Goal: Information Seeking & Learning: Check status

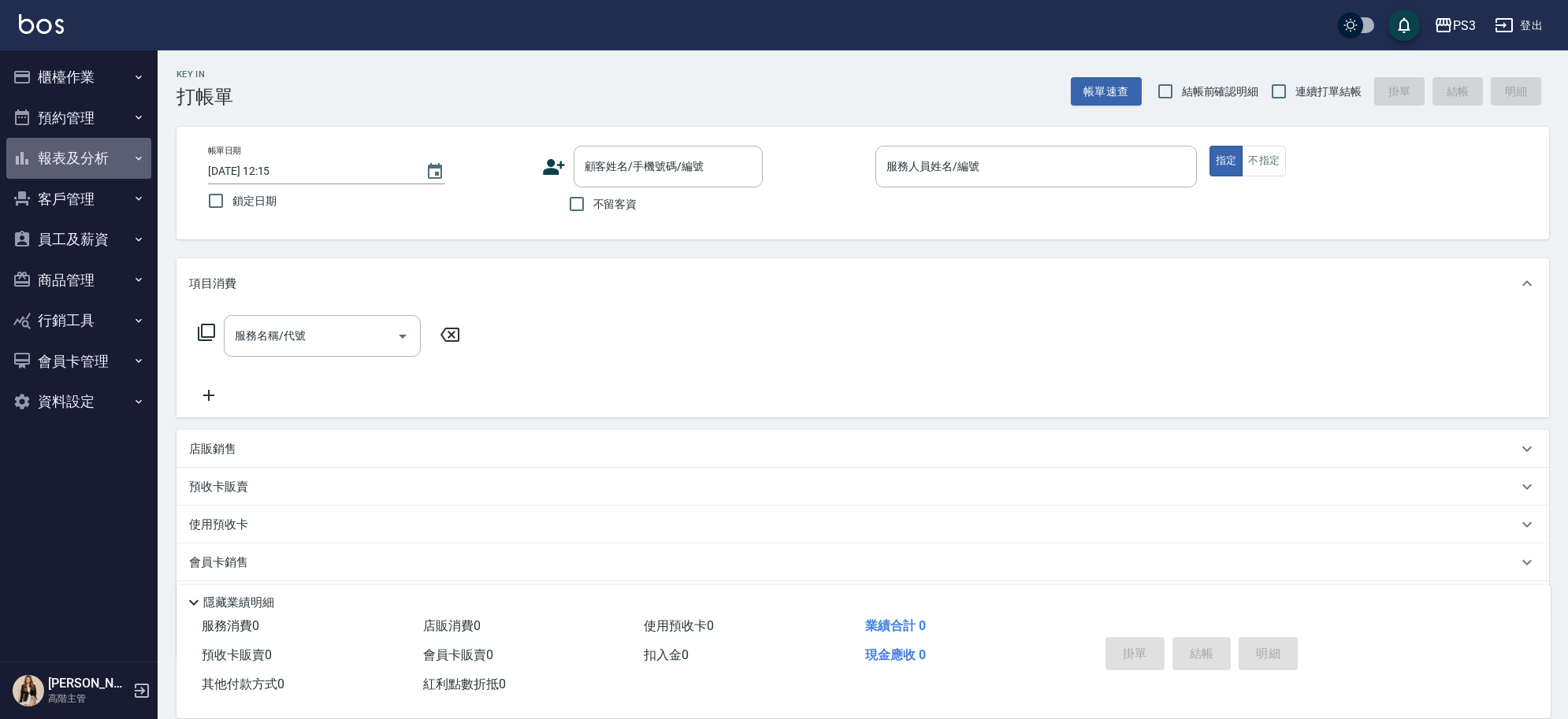
click at [97, 156] on button "報表及分析" at bounding box center [78, 158] width 145 height 41
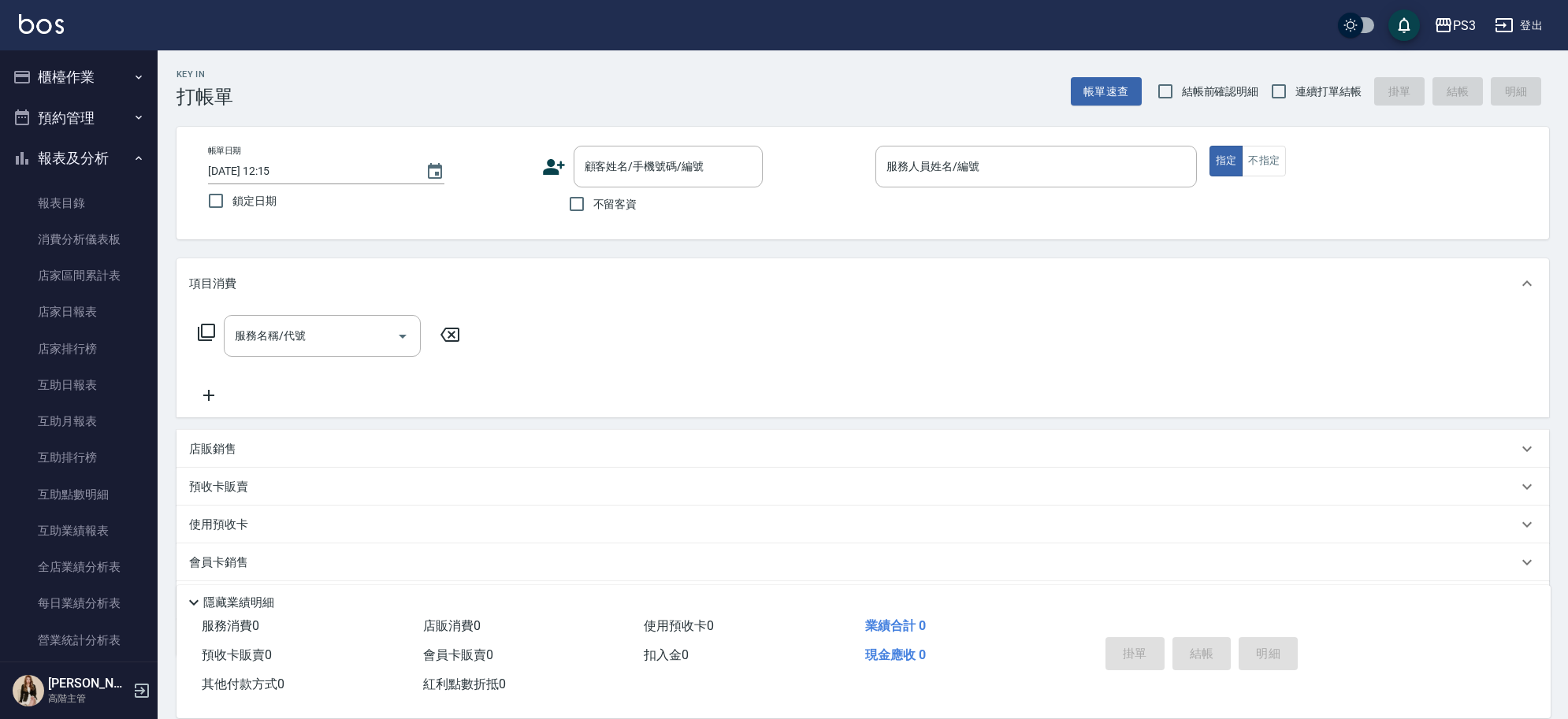
click at [87, 142] on button "報表及分析" at bounding box center [78, 158] width 145 height 41
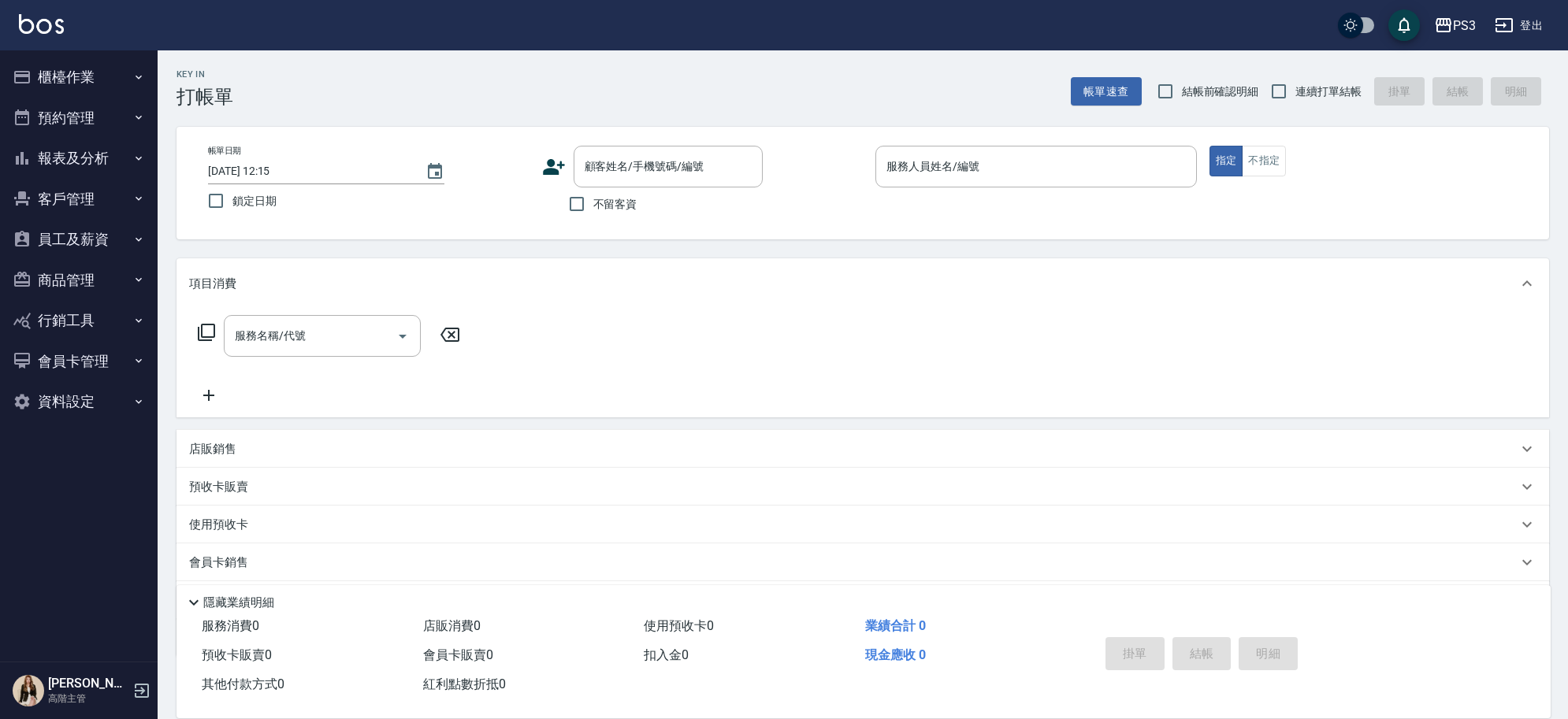
click at [66, 155] on button "報表及分析" at bounding box center [78, 158] width 145 height 41
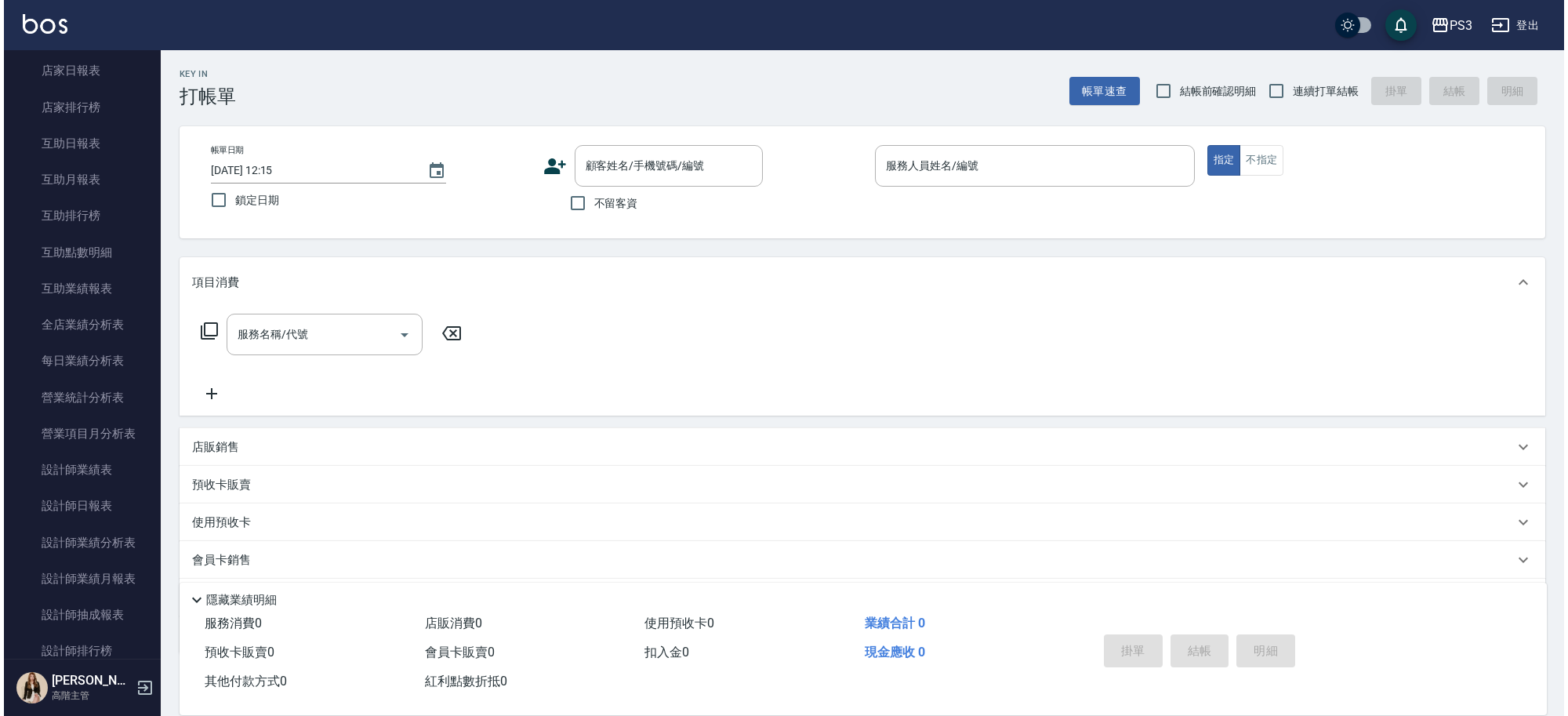
scroll to position [246, 0]
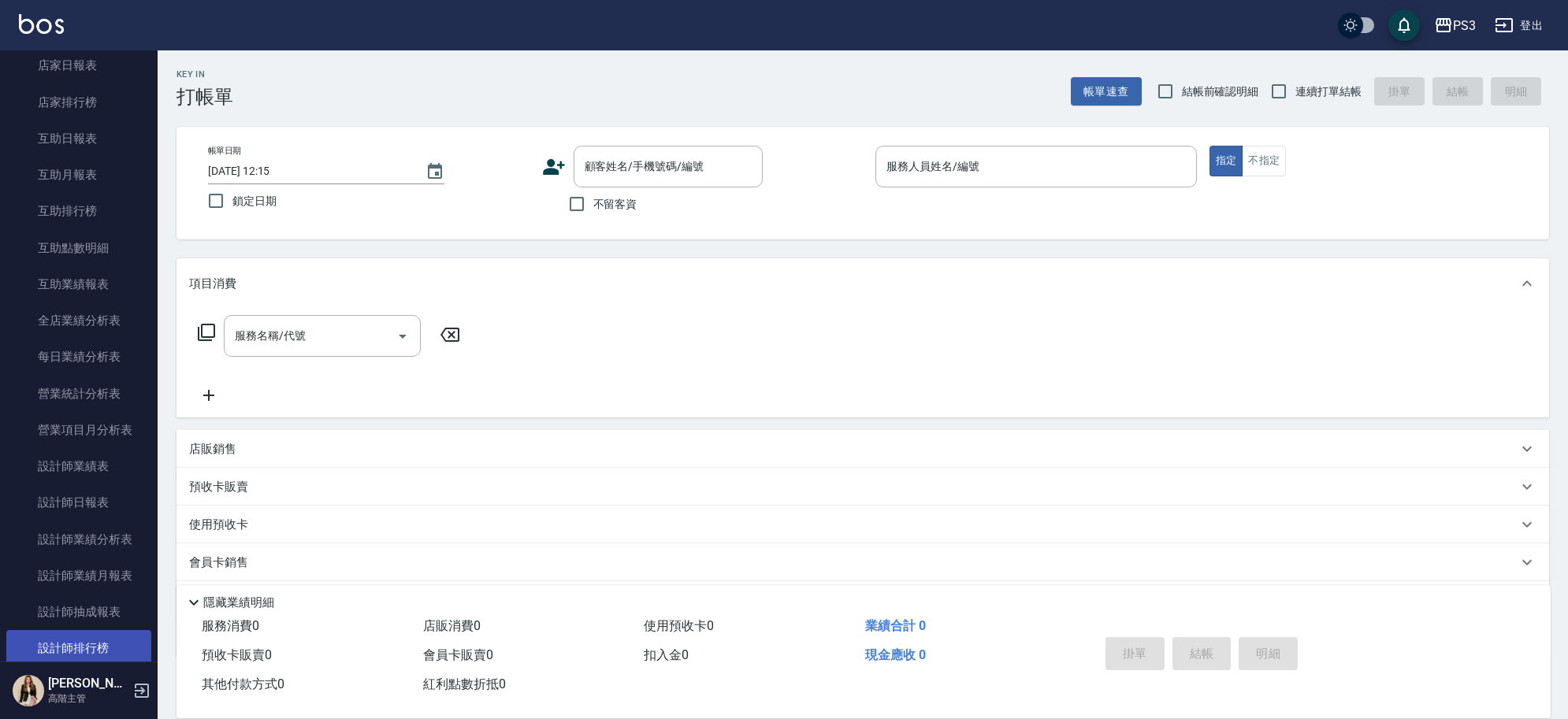
click at [100, 641] on link "設計師排行榜" at bounding box center [78, 649] width 145 height 36
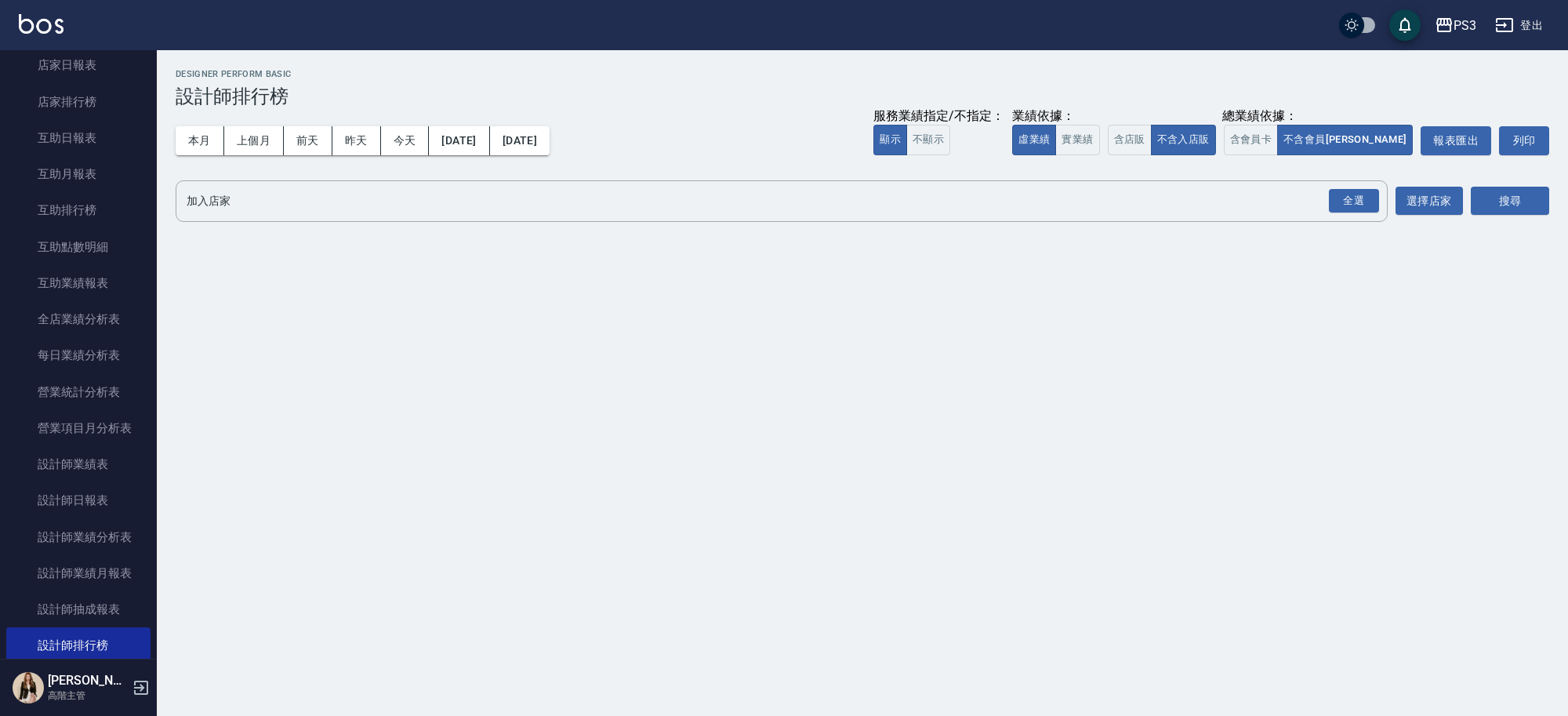
click at [209, 131] on button "本月" at bounding box center [200, 140] width 49 height 29
click at [1152, 134] on button "含店販" at bounding box center [1130, 139] width 44 height 31
click at [1516, 204] on button "搜尋" at bounding box center [1511, 201] width 79 height 29
click at [208, 150] on button "本月" at bounding box center [200, 140] width 49 height 29
click at [1520, 190] on button "搜尋" at bounding box center [1511, 201] width 79 height 29
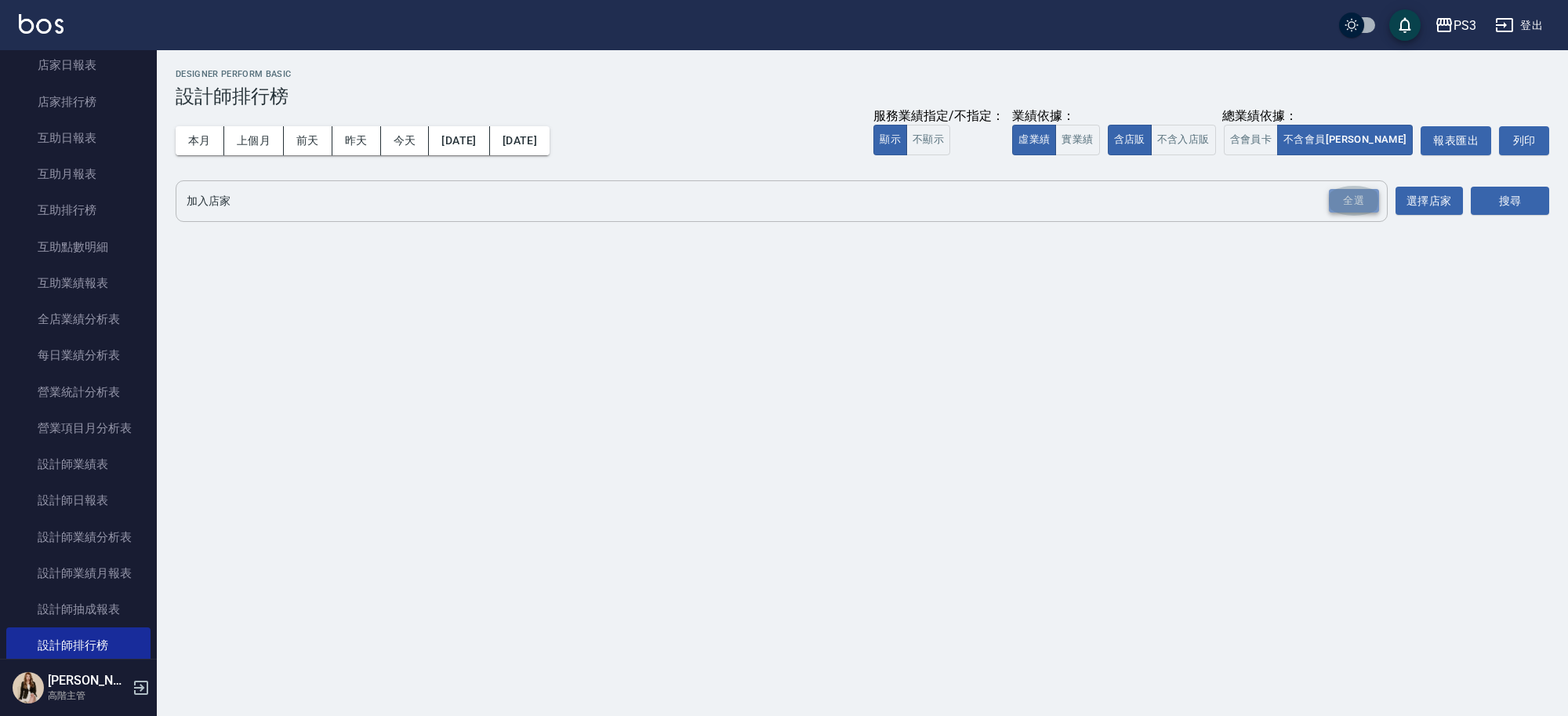
click at [1366, 195] on div "全選" at bounding box center [1355, 201] width 50 height 24
click at [1514, 192] on button "搜尋" at bounding box center [1511, 202] width 79 height 29
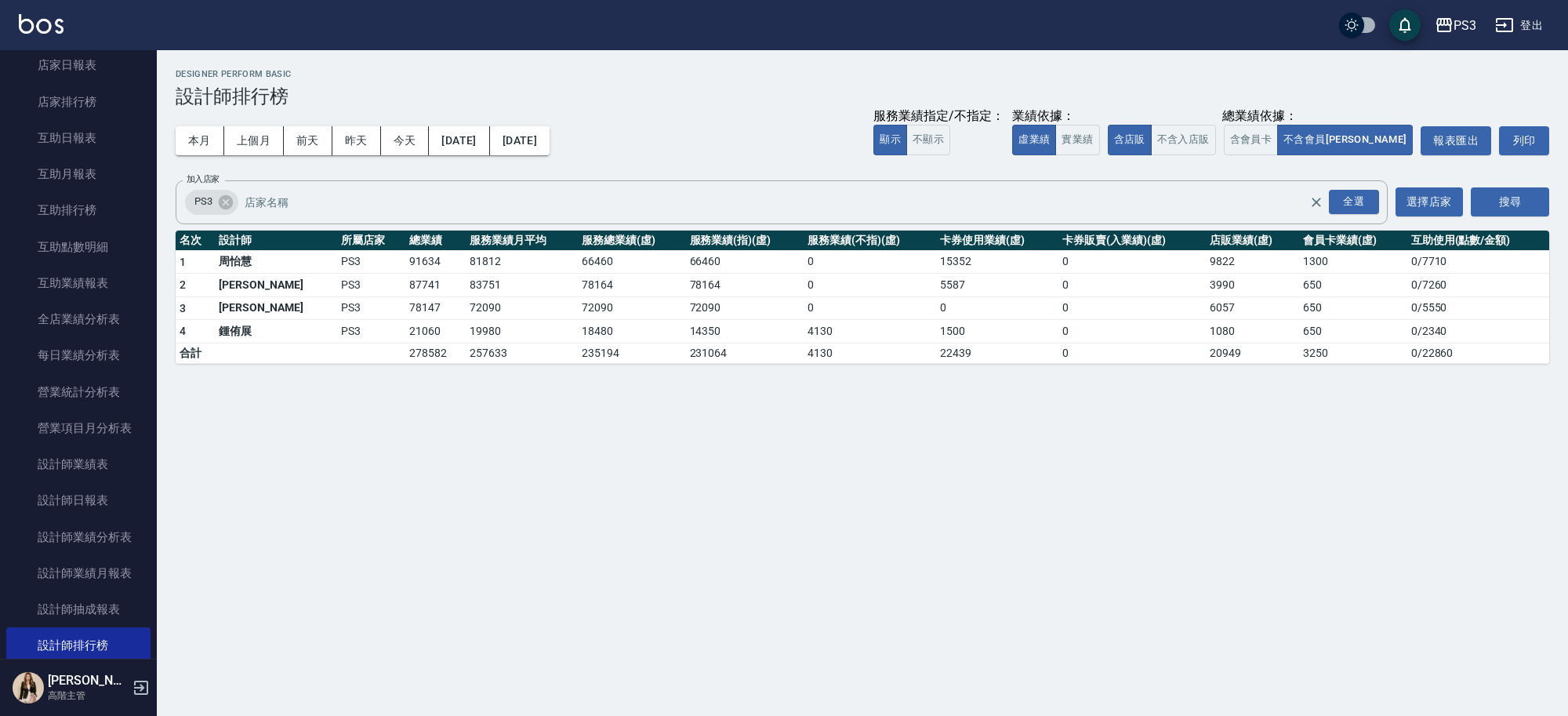
drag, startPoint x: 1259, startPoint y: 139, endPoint x: 1298, endPoint y: 121, distance: 43.0
click at [1216, 138] on button "不含入店販" at bounding box center [1184, 139] width 65 height 31
drag, startPoint x: 1198, startPoint y: 135, endPoint x: 1295, endPoint y: 112, distance: 99.7
click at [1152, 133] on button "含店販" at bounding box center [1130, 139] width 44 height 31
click at [1279, 130] on button "含會員卡" at bounding box center [1251, 139] width 55 height 31
